Goal: Book appointment/travel/reservation

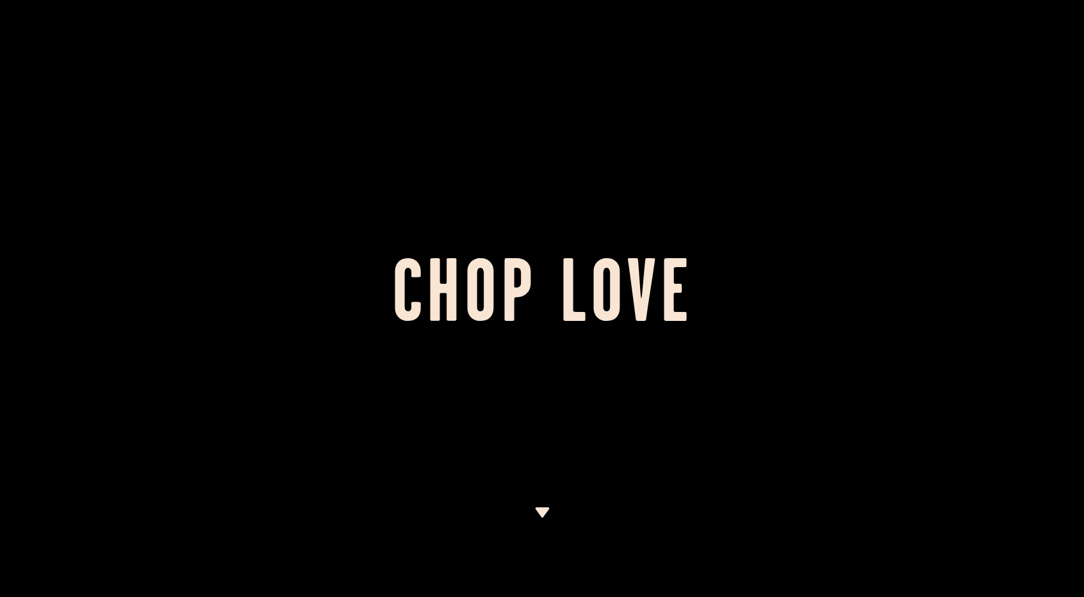
click at [548, 505] on div at bounding box center [542, 298] width 1084 height 597
click at [543, 511] on img at bounding box center [542, 512] width 16 height 10
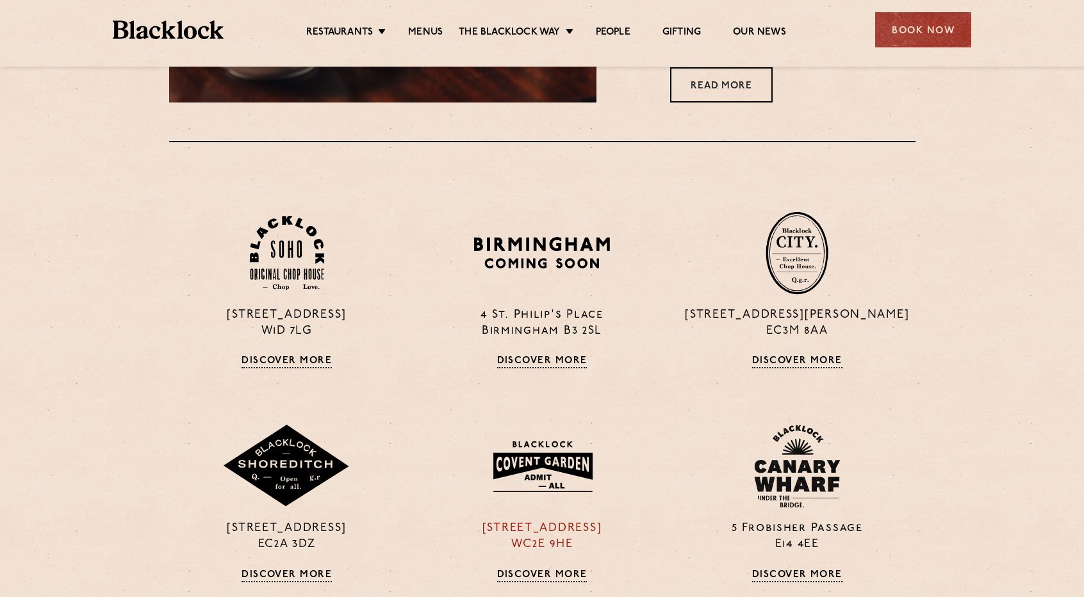
scroll to position [940, 0]
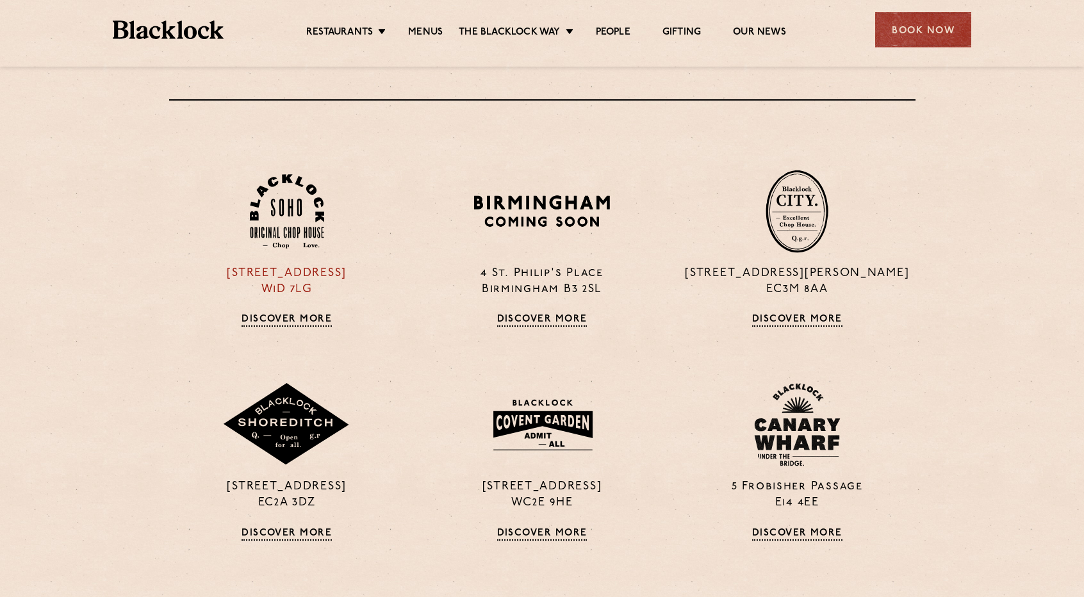
click at [304, 325] on link "Discover More" at bounding box center [286, 320] width 90 height 13
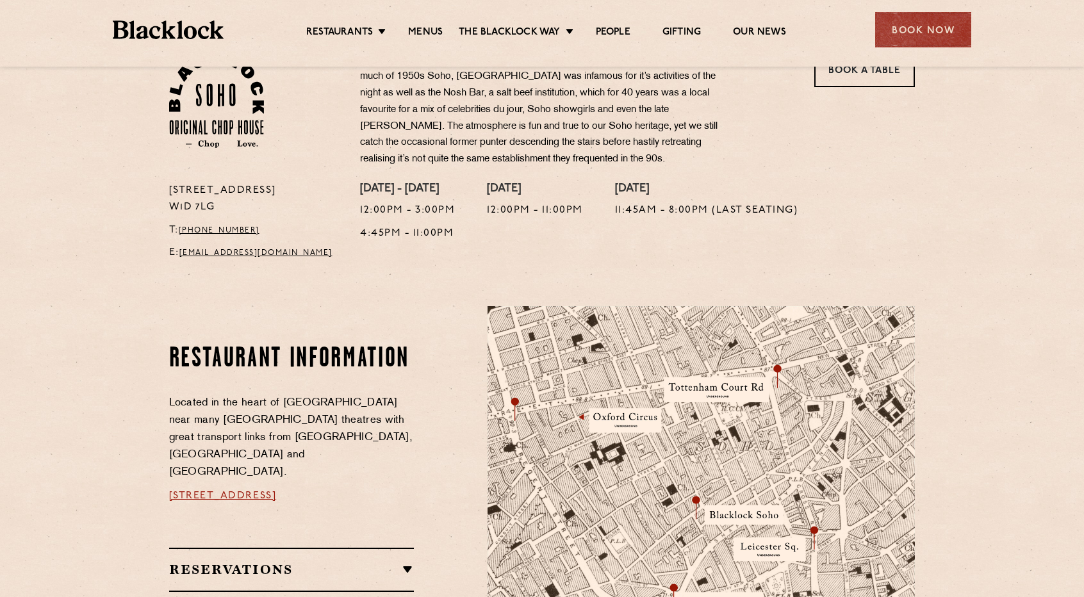
scroll to position [384, 0]
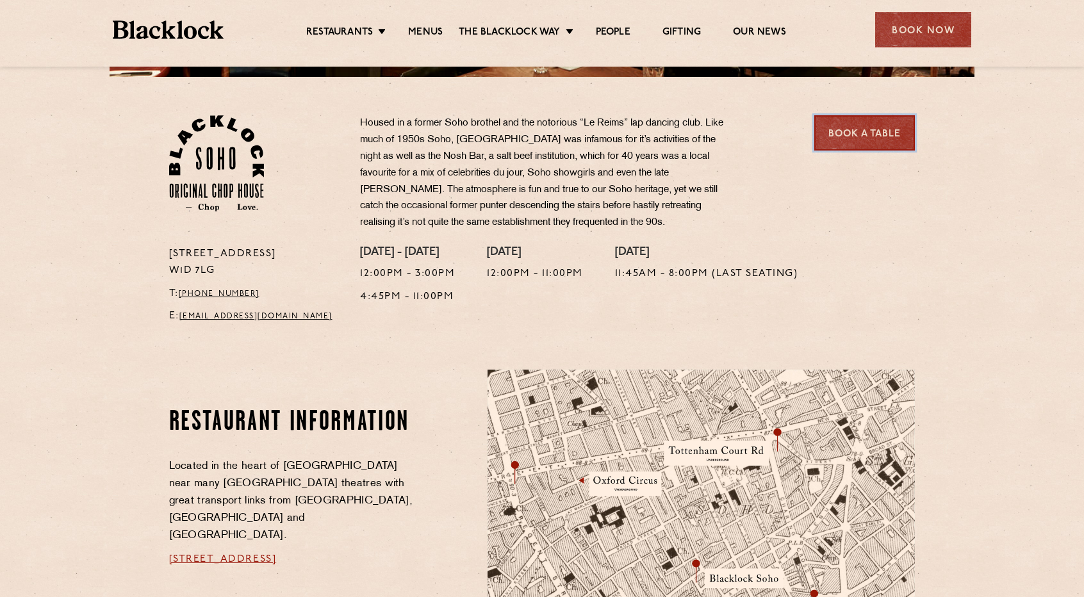
click at [876, 124] on link "Book a Table" at bounding box center [864, 132] width 101 height 35
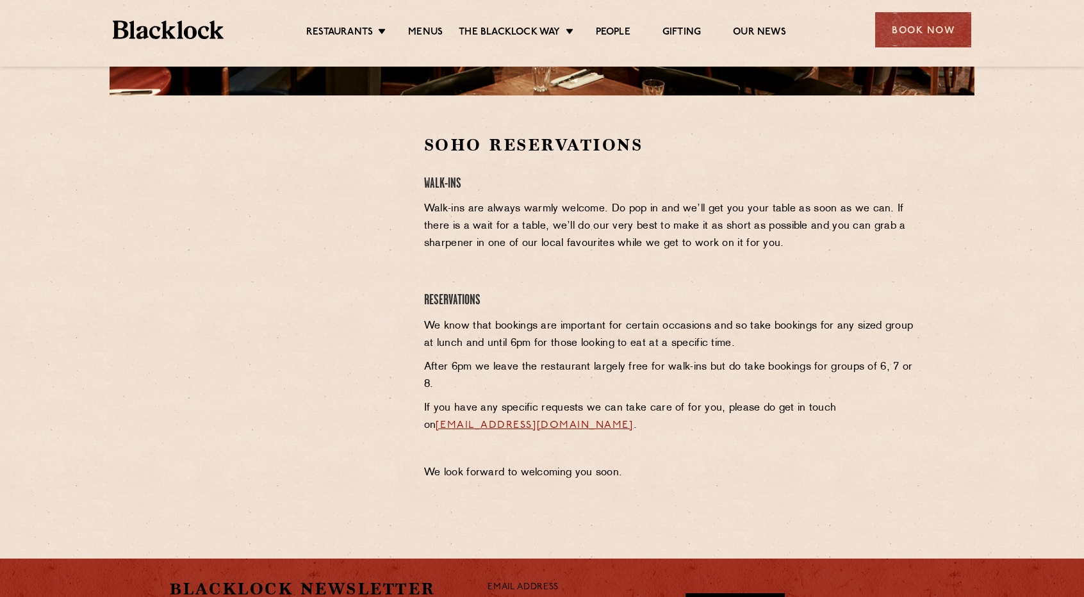
scroll to position [384, 0]
